Goal: Contribute content: Add original content to the website for others to see

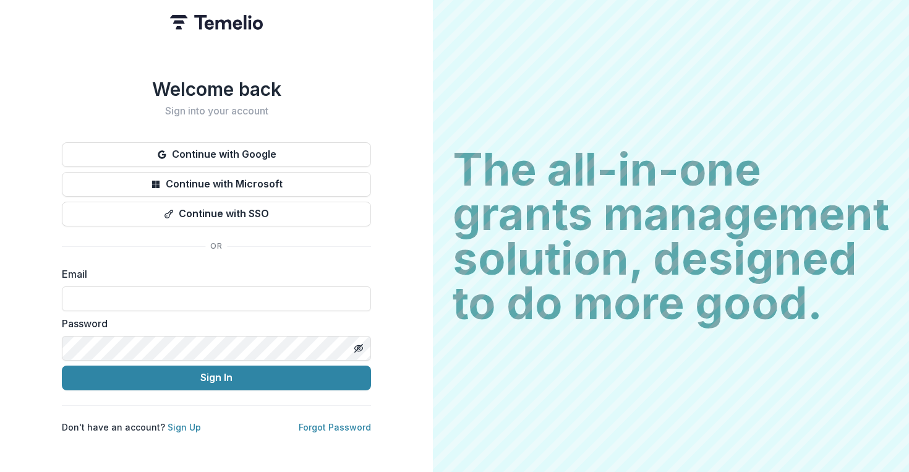
click at [99, 119] on div "Welcome back Sign into your account Continue with Google Continue with Microsof…" at bounding box center [216, 255] width 309 height 355
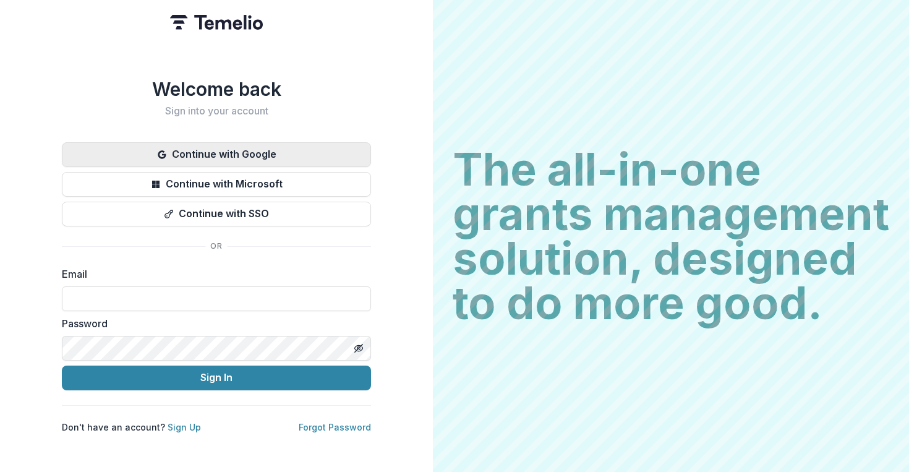
click at [304, 148] on button "Continue with Google" at bounding box center [216, 154] width 309 height 25
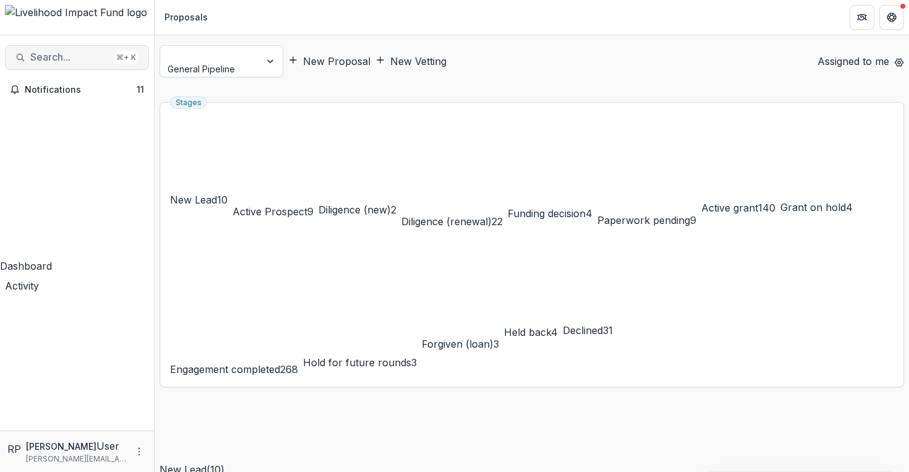
click at [82, 53] on span "Search..." at bounding box center [69, 57] width 79 height 12
type input "*********"
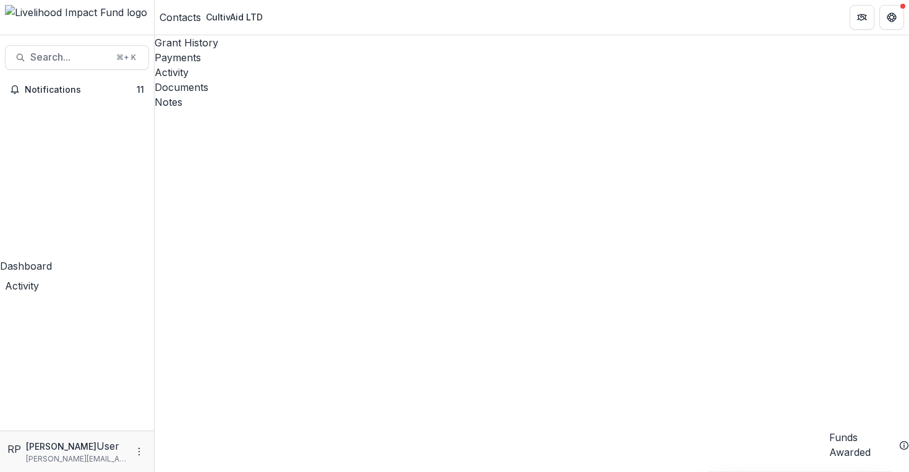
click at [422, 95] on div "Notes" at bounding box center [532, 102] width 755 height 15
click at [208, 109] on button "New Note" at bounding box center [186, 116] width 62 height 15
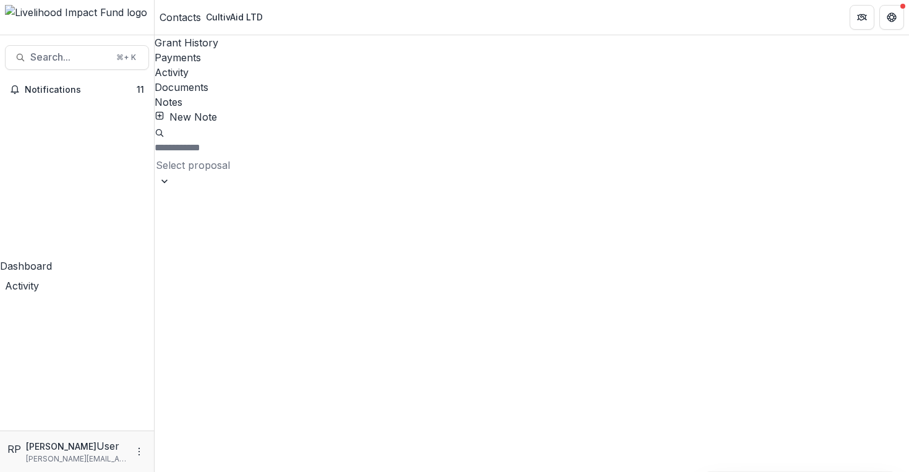
drag, startPoint x: 411, startPoint y: 351, endPoint x: 320, endPoint y: 348, distance: 91.0
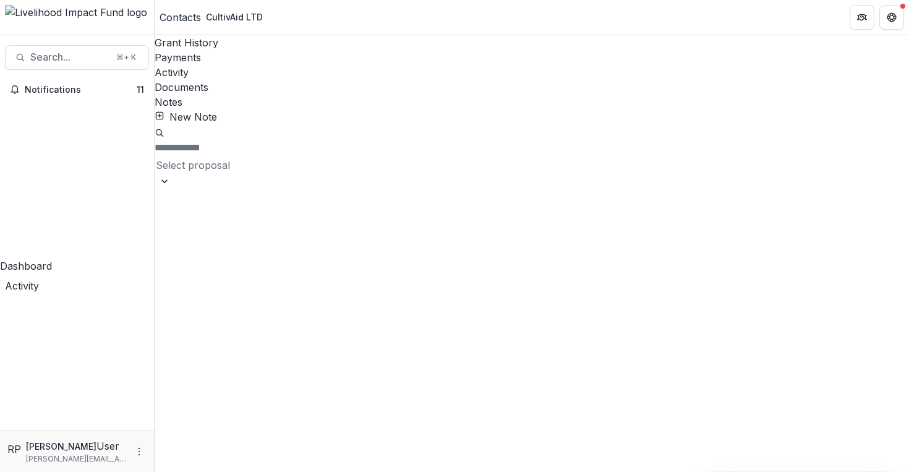
drag, startPoint x: 413, startPoint y: 386, endPoint x: 314, endPoint y: 388, distance: 99.6
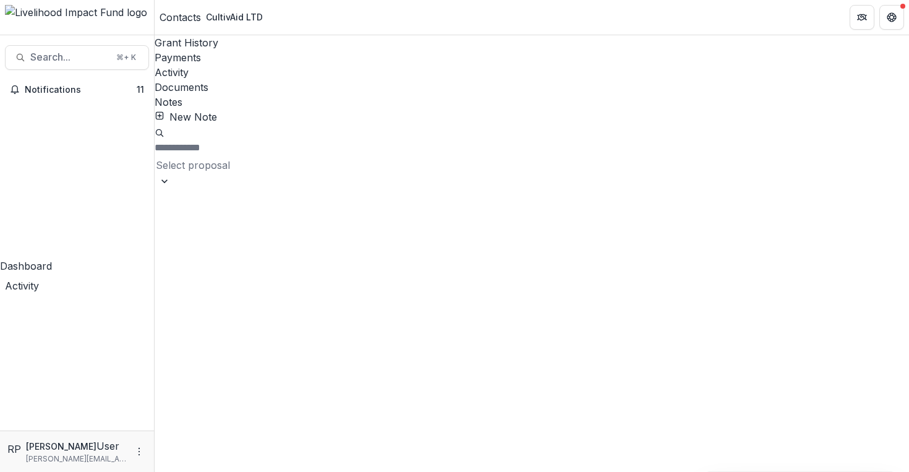
scroll to position [849, 0]
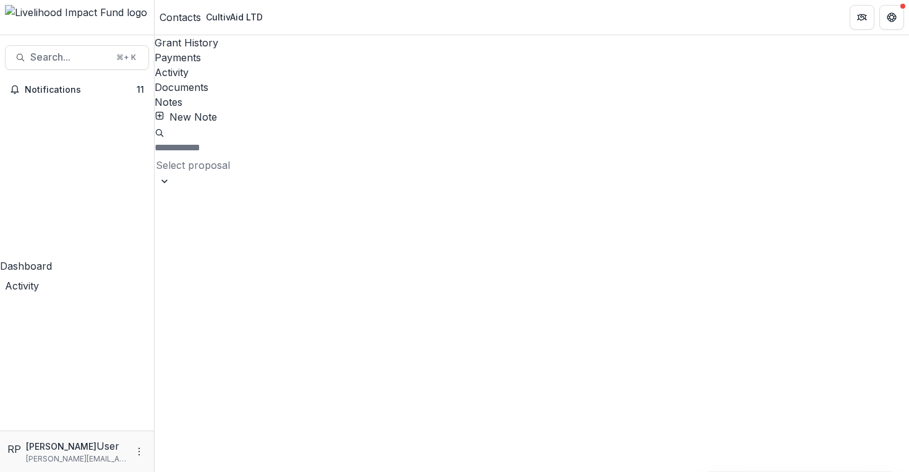
drag, startPoint x: 567, startPoint y: 314, endPoint x: 578, endPoint y: 306, distance: 14.1
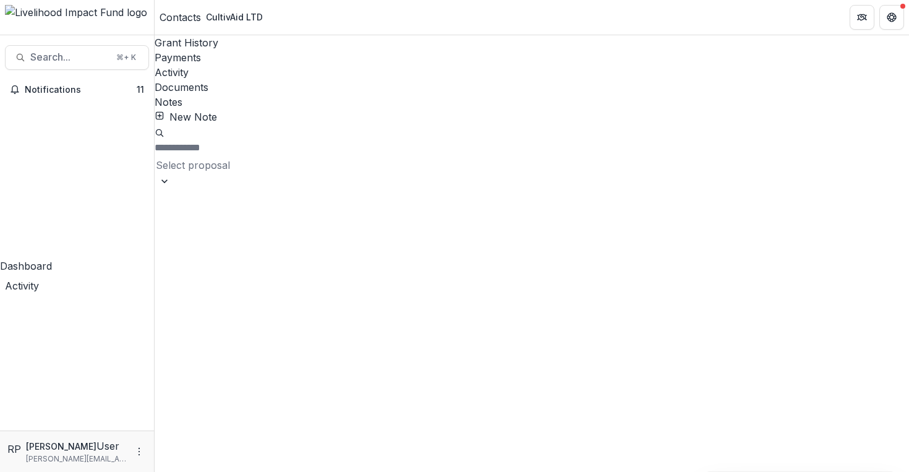
click at [58, 53] on span "Search..." at bounding box center [69, 57] width 79 height 12
type input "**********"
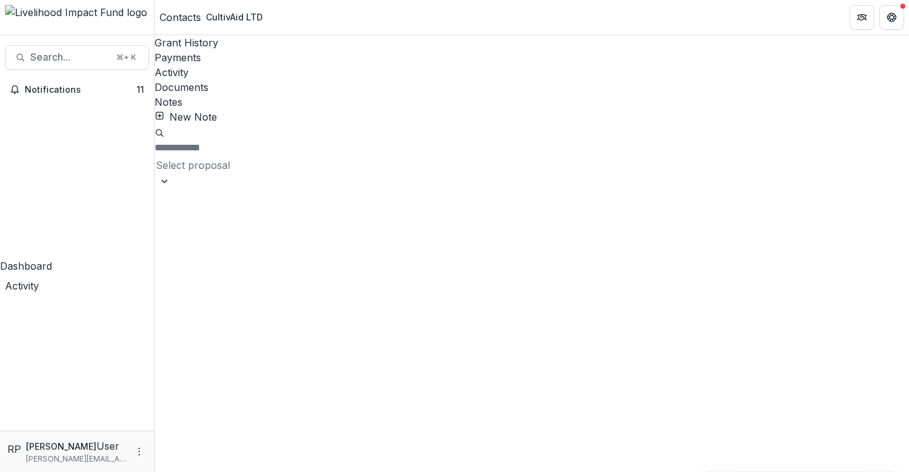
click at [420, 95] on div "Notes" at bounding box center [532, 102] width 755 height 15
click at [212, 109] on button "New Note" at bounding box center [186, 116] width 62 height 15
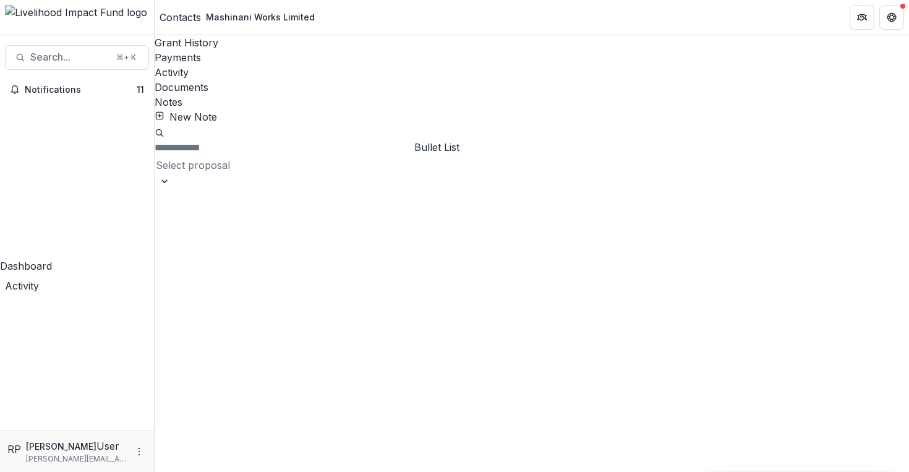
drag, startPoint x: 469, startPoint y: 406, endPoint x: 325, endPoint y: 402, distance: 144.2
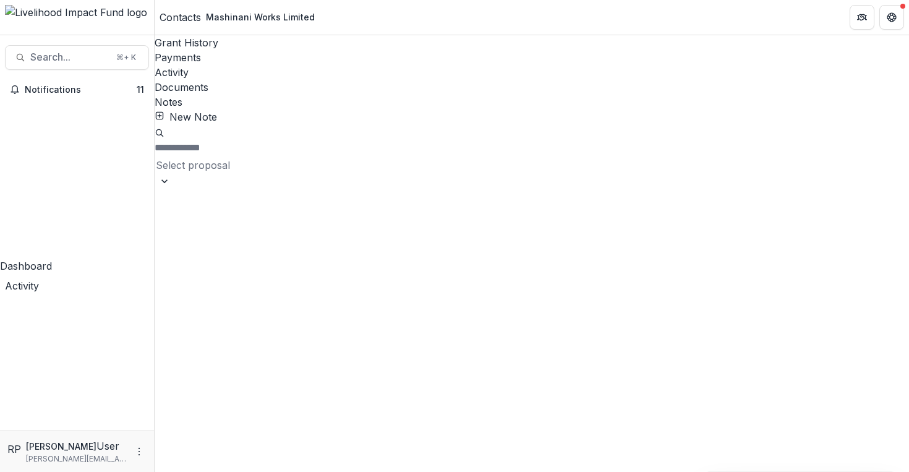
drag, startPoint x: 382, startPoint y: 320, endPoint x: 353, endPoint y: 317, distance: 29.2
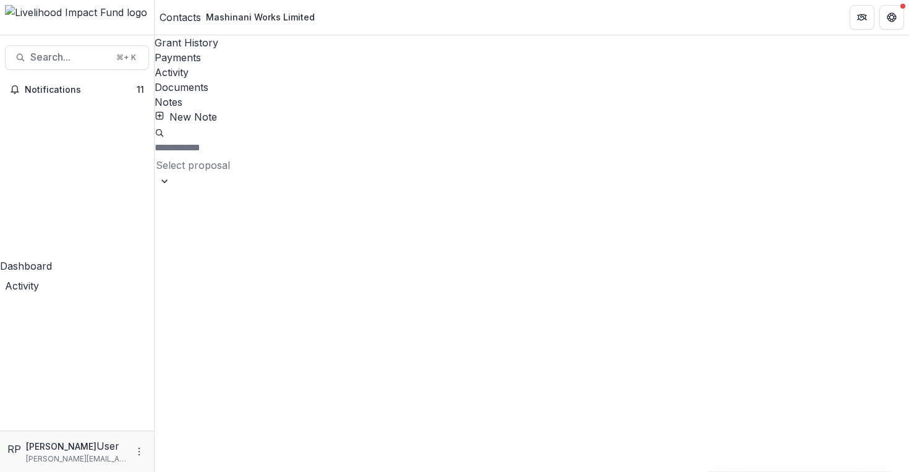
scroll to position [350, 0]
drag, startPoint x: 497, startPoint y: 432, endPoint x: 480, endPoint y: 430, distance: 16.8
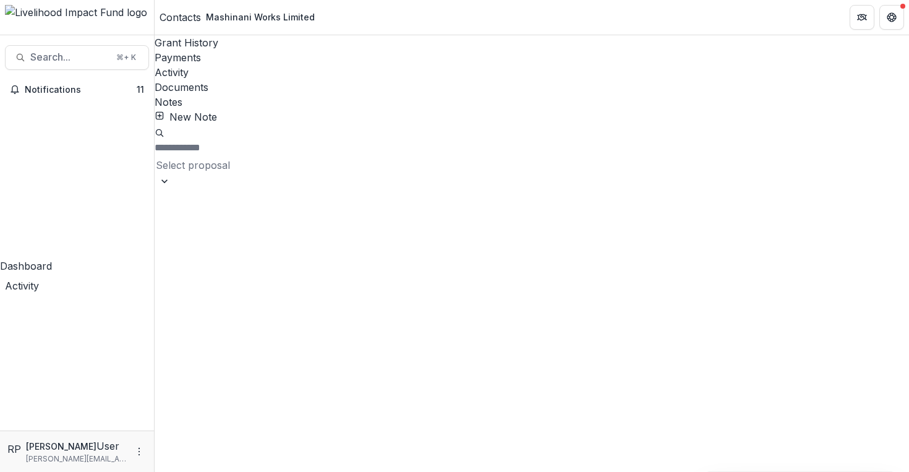
scroll to position [751, 0]
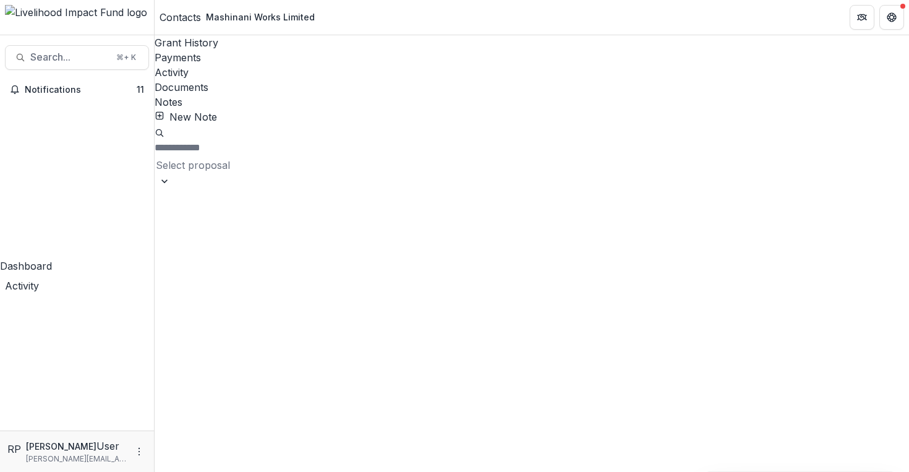
scroll to position [1346, 0]
click at [111, 87] on span "Notifications" at bounding box center [81, 90] width 112 height 11
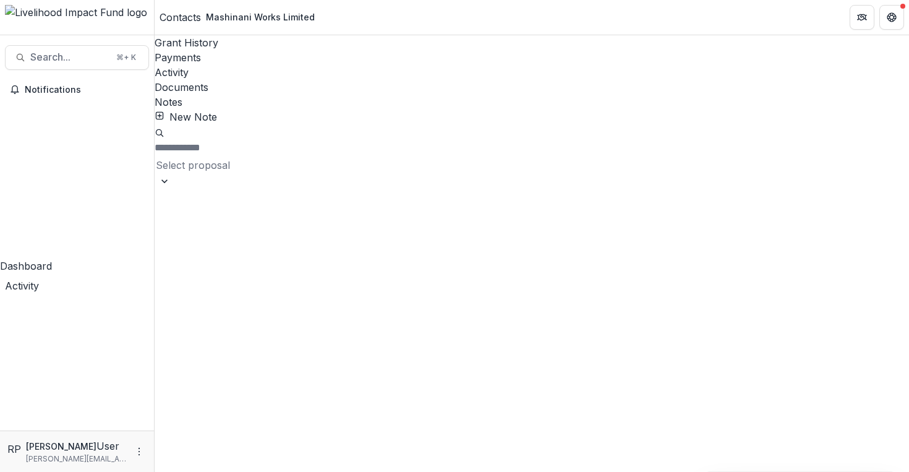
scroll to position [0, 0]
click at [331, 187] on button "Edit" at bounding box center [361, 181] width 61 height 20
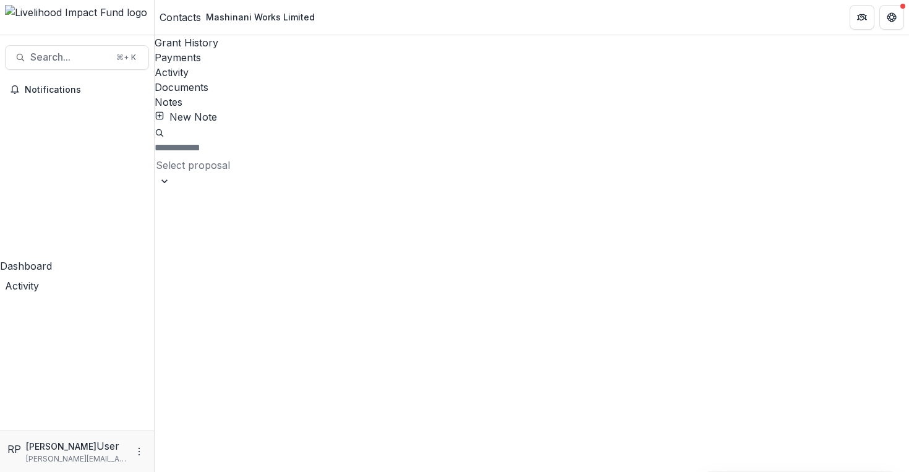
click at [75, 54] on span "Search..." at bounding box center [69, 57] width 79 height 12
type input "*********"
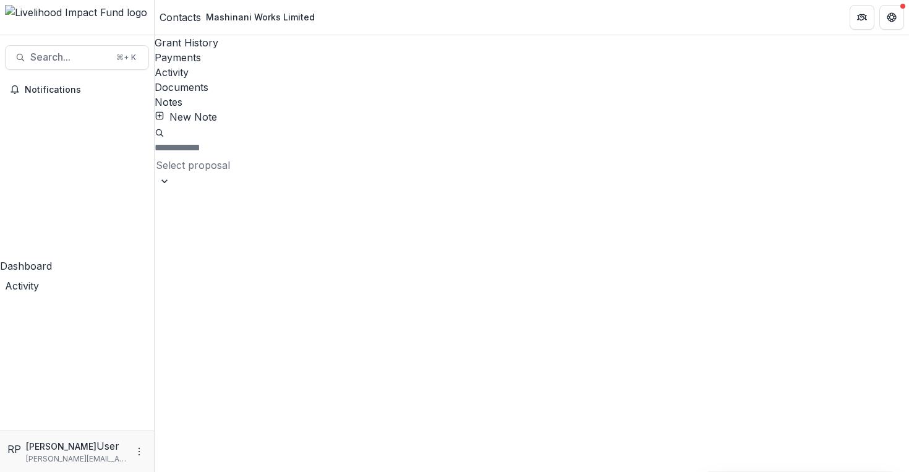
click at [412, 95] on div "Notes" at bounding box center [532, 102] width 755 height 15
click at [337, 178] on button "Edit" at bounding box center [361, 181] width 61 height 20
